Goal: Find contact information: Find contact information

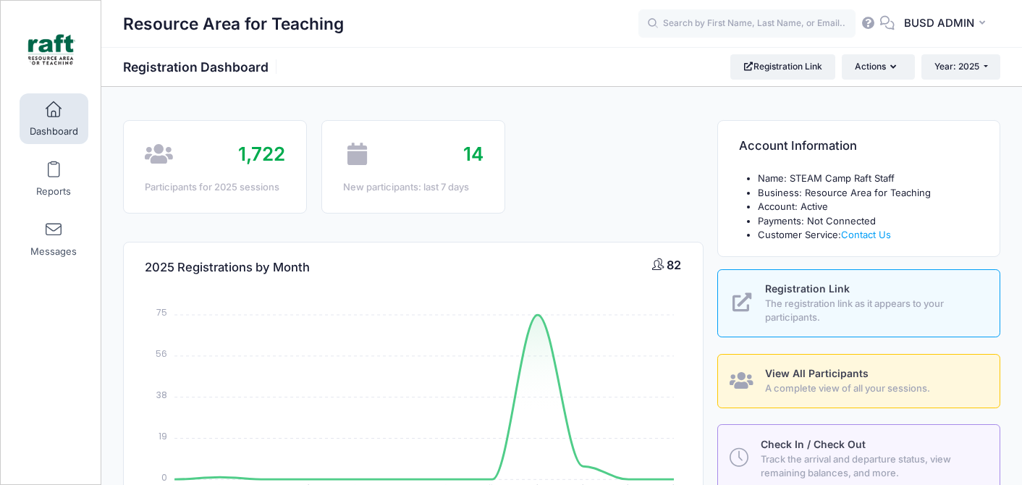
select select
click at [778, 25] on input "text" at bounding box center [747, 23] width 217 height 29
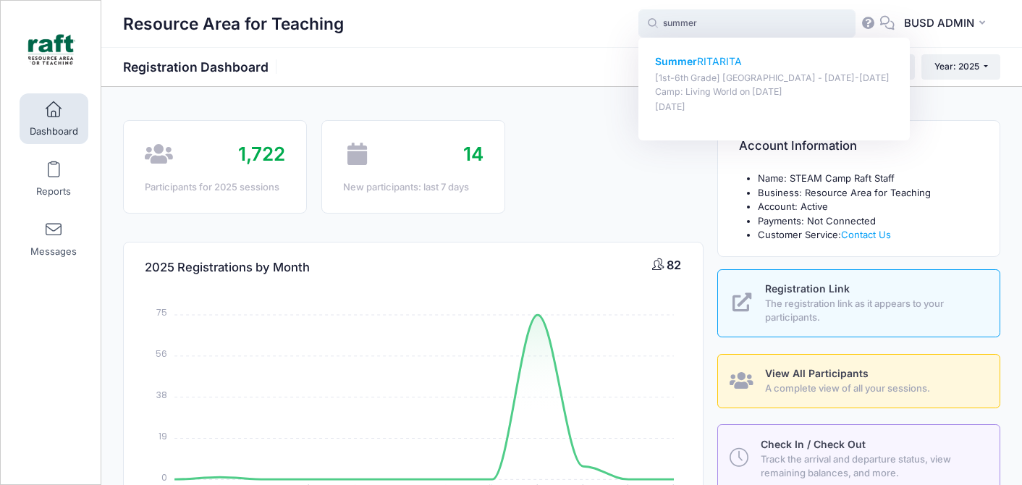
click at [844, 92] on p "[1st-6th Grade] Berryessa - Oct 6-10 Camp: Living World on Oct-06, 2025" at bounding box center [774, 85] width 239 height 27
type input "Summer RITARITA ([1st-6th Grade] Berryessa - Oct 6-10 Camp: Living World, Oct-0…"
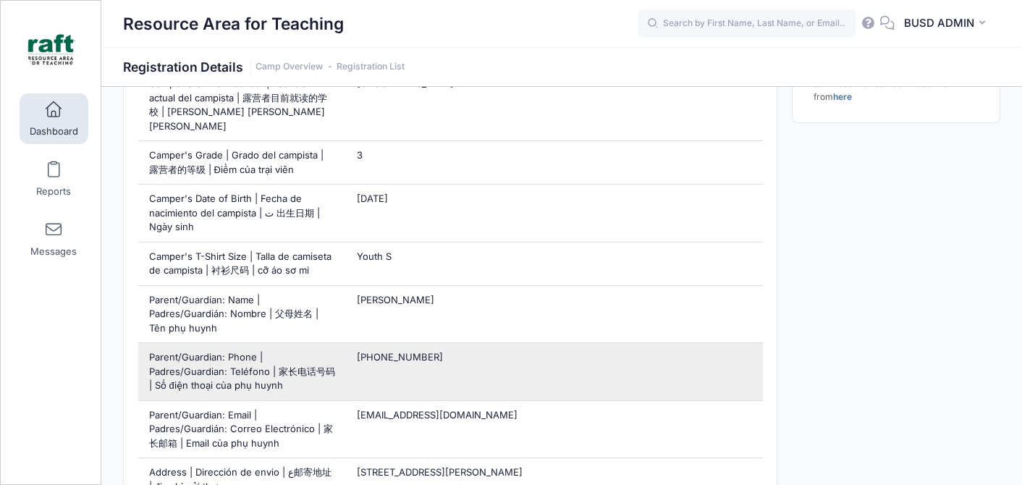
scroll to position [568, 0]
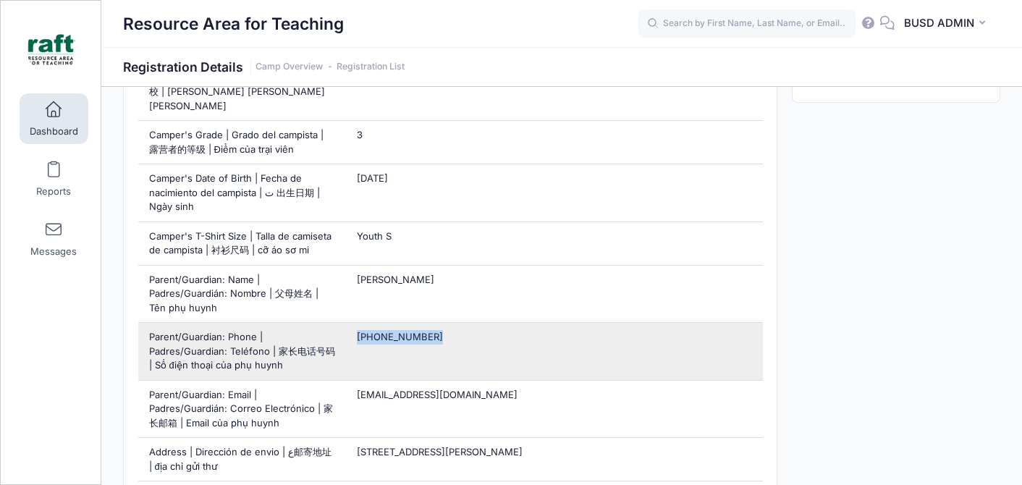
drag, startPoint x: 358, startPoint y: 319, endPoint x: 457, endPoint y: 325, distance: 98.6
click at [457, 325] on div "[PHONE_NUMBER]" at bounding box center [554, 351] width 416 height 57
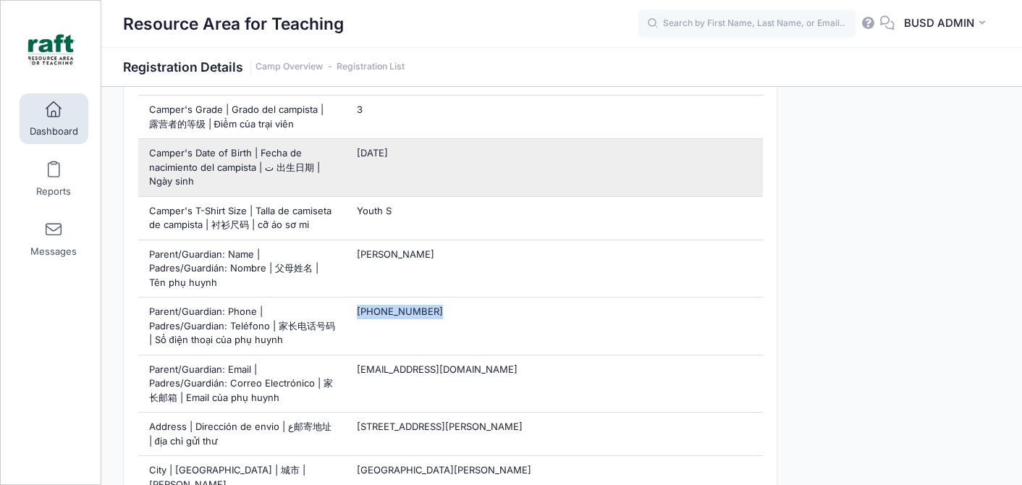
scroll to position [592, 0]
